Goal: Find specific page/section: Find specific page/section

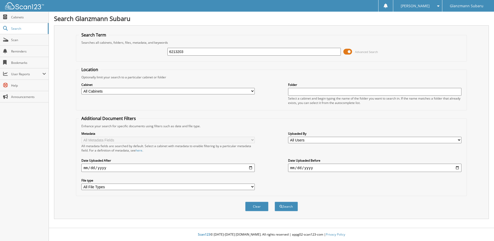
type input "6213203"
click at [275, 201] on button "Search" at bounding box center [286, 206] width 23 height 10
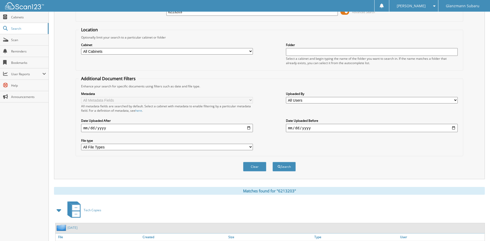
scroll to position [77, 0]
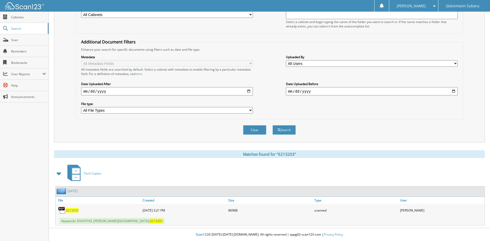
click at [76, 210] on span "6213203" at bounding box center [72, 210] width 13 height 4
